Goal: Information Seeking & Learning: Find specific fact

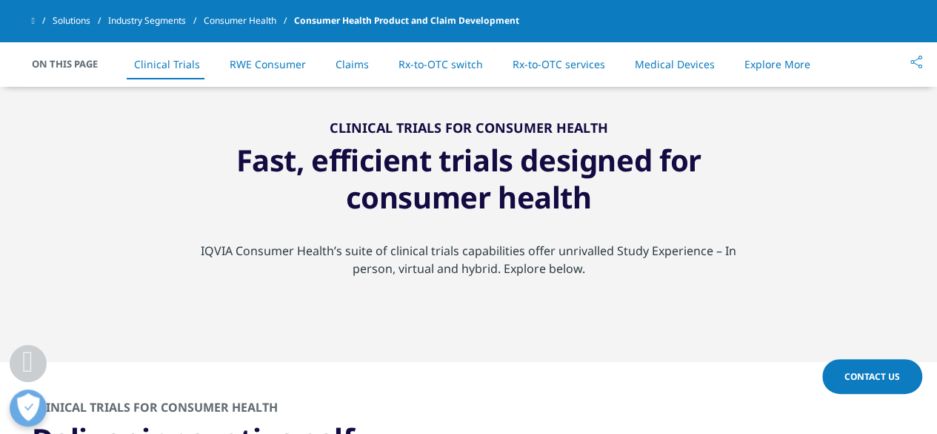
scroll to position [1186, 0]
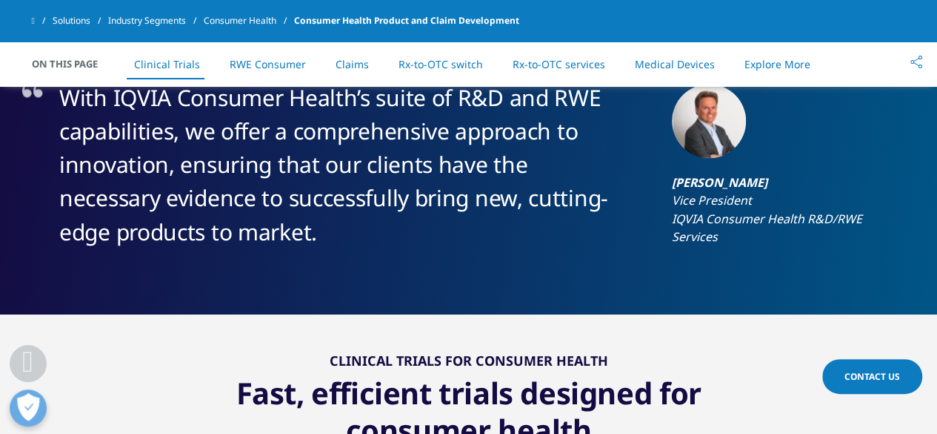
click at [754, 187] on strong "[PERSON_NAME]" at bounding box center [720, 182] width 96 height 16
copy p "[PERSON_NAME]"
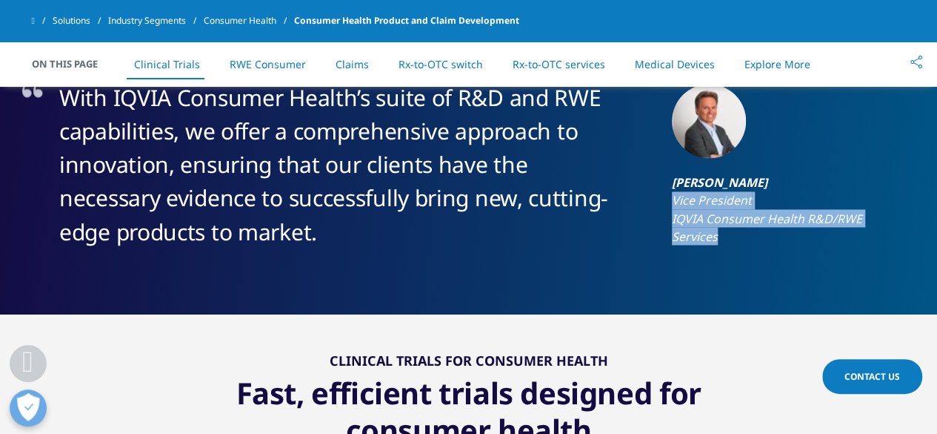
drag, startPoint x: 744, startPoint y: 248, endPoint x: 671, endPoint y: 191, distance: 92.4
click at [671, 191] on section "With IQVIA Consumer Health’s suite of R&D and RWE capabilities, we offer a comp…" at bounding box center [468, 169] width 937 height 289
copy p "Vice President IQVIA Consumer Health R&D/RWE Services"
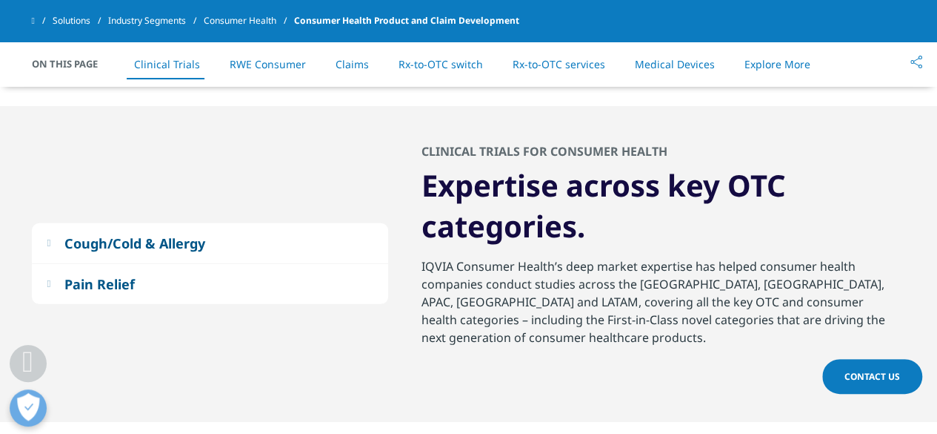
scroll to position [2149, 0]
